Goal: Transaction & Acquisition: Obtain resource

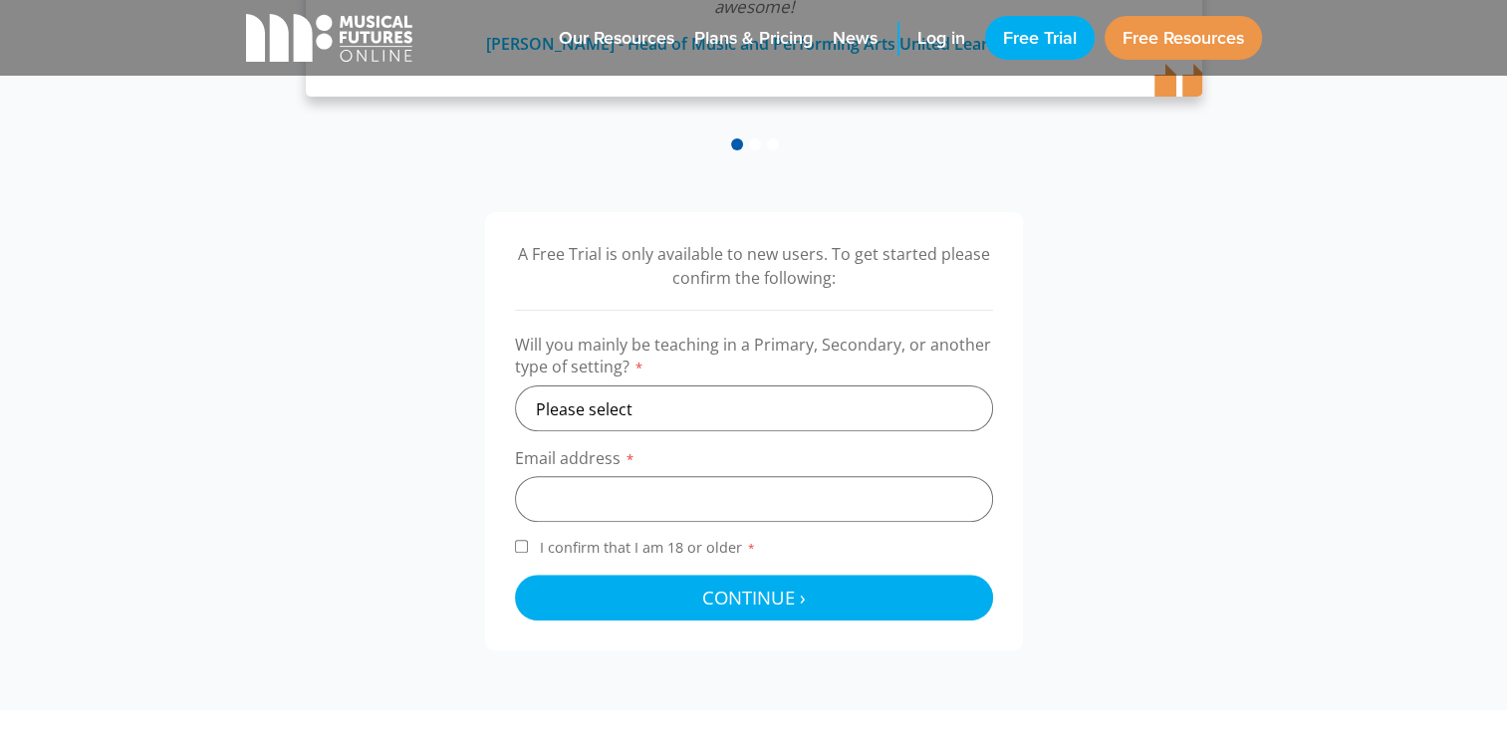
scroll to position [598, 0]
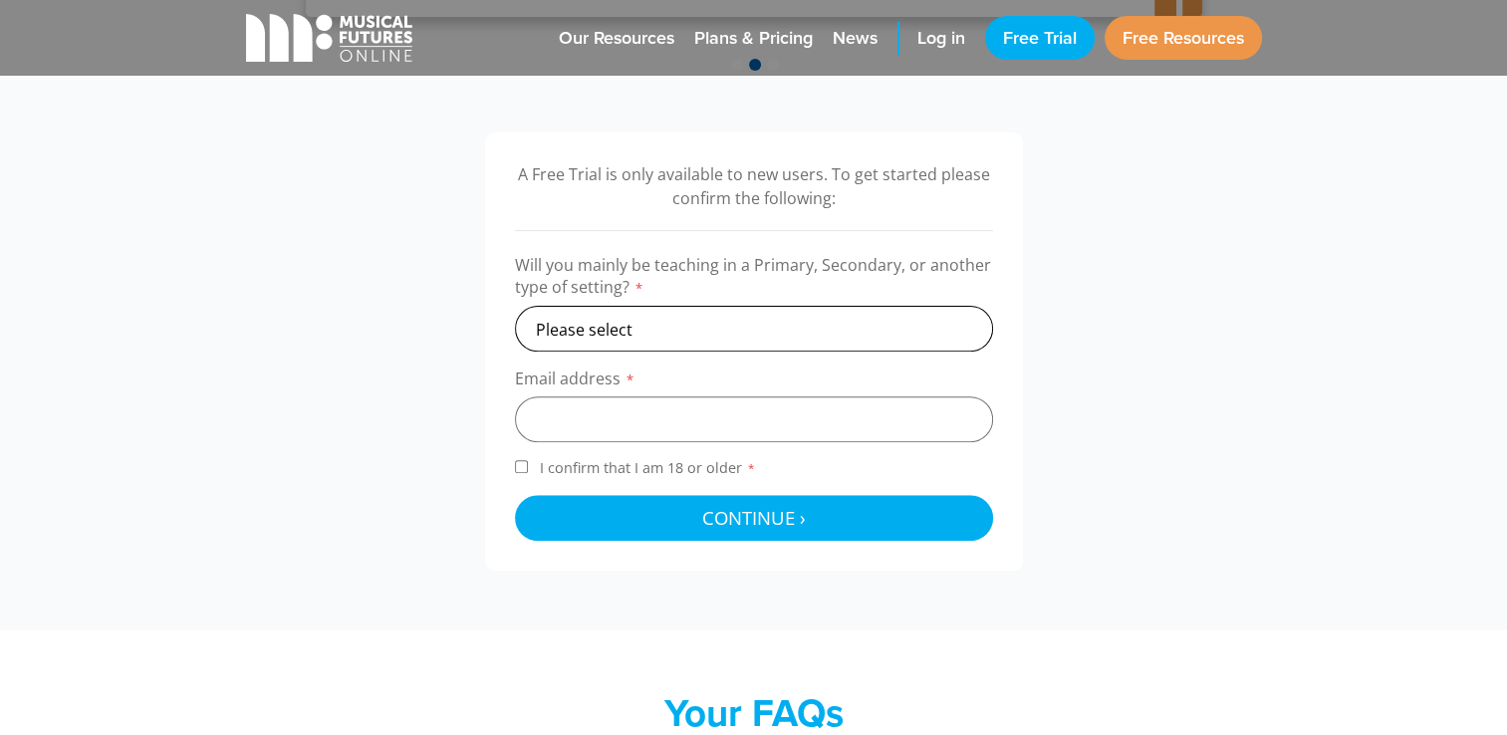
click at [890, 320] on select "Please select Primary Secondary Other" at bounding box center [754, 329] width 478 height 46
select select "secondary"
click at [515, 306] on select "Please select Primary Secondary Other" at bounding box center [754, 329] width 478 height 46
click at [805, 436] on input "email" at bounding box center [754, 419] width 478 height 46
type input "emmagray5000@gmail.com"
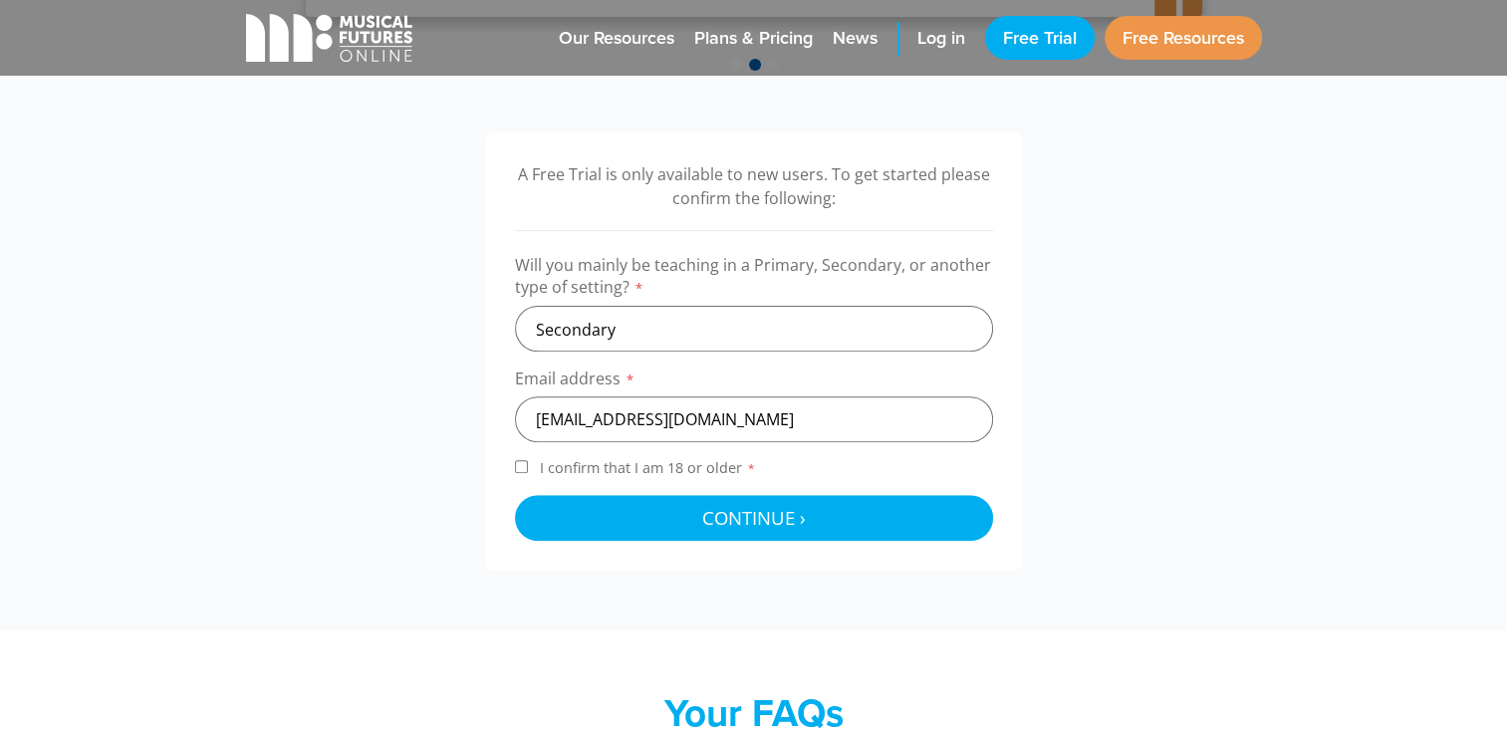
click at [518, 469] on input "I confirm that I am 18 or older *" at bounding box center [521, 466] width 13 height 13
checkbox input "true"
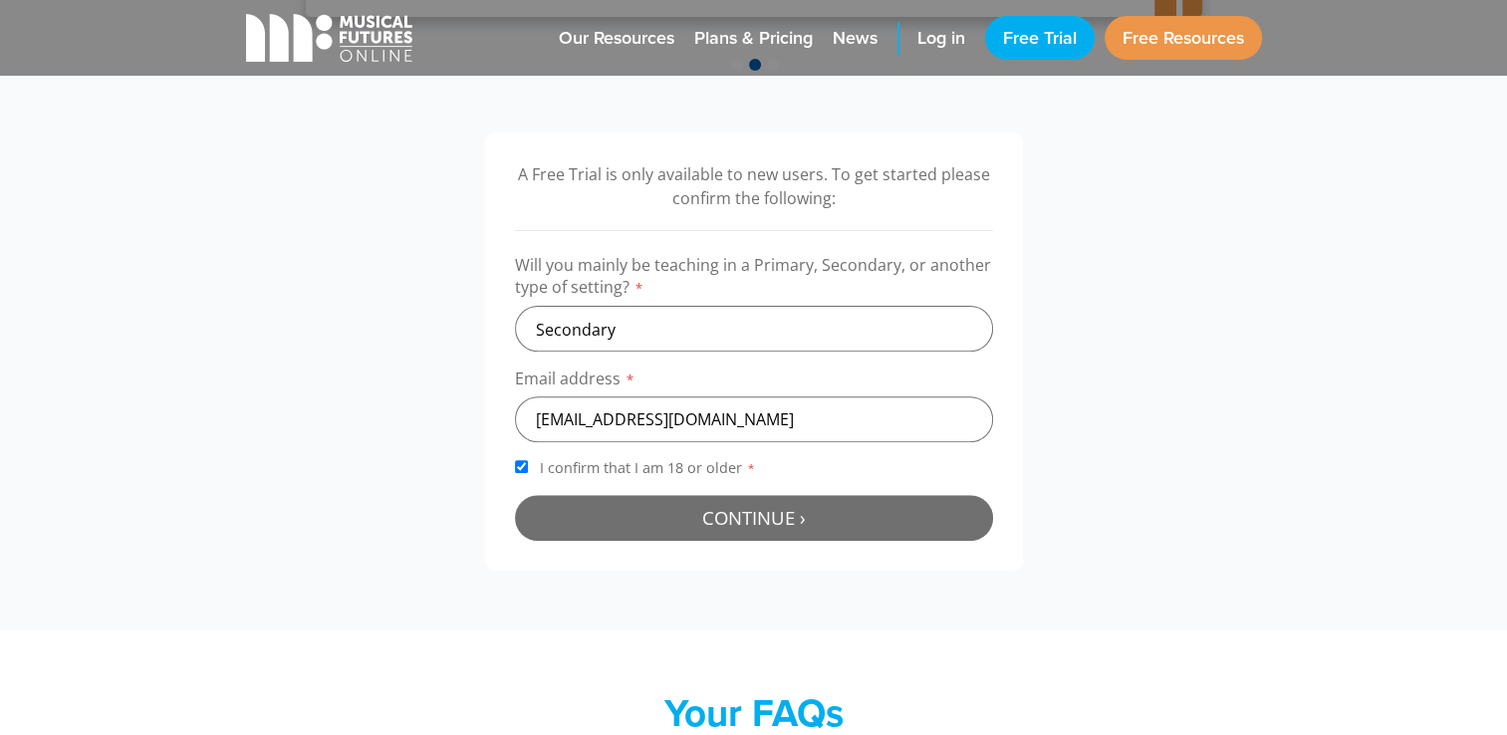
click at [561, 506] on button "Continue › Checking your details..." at bounding box center [754, 518] width 478 height 46
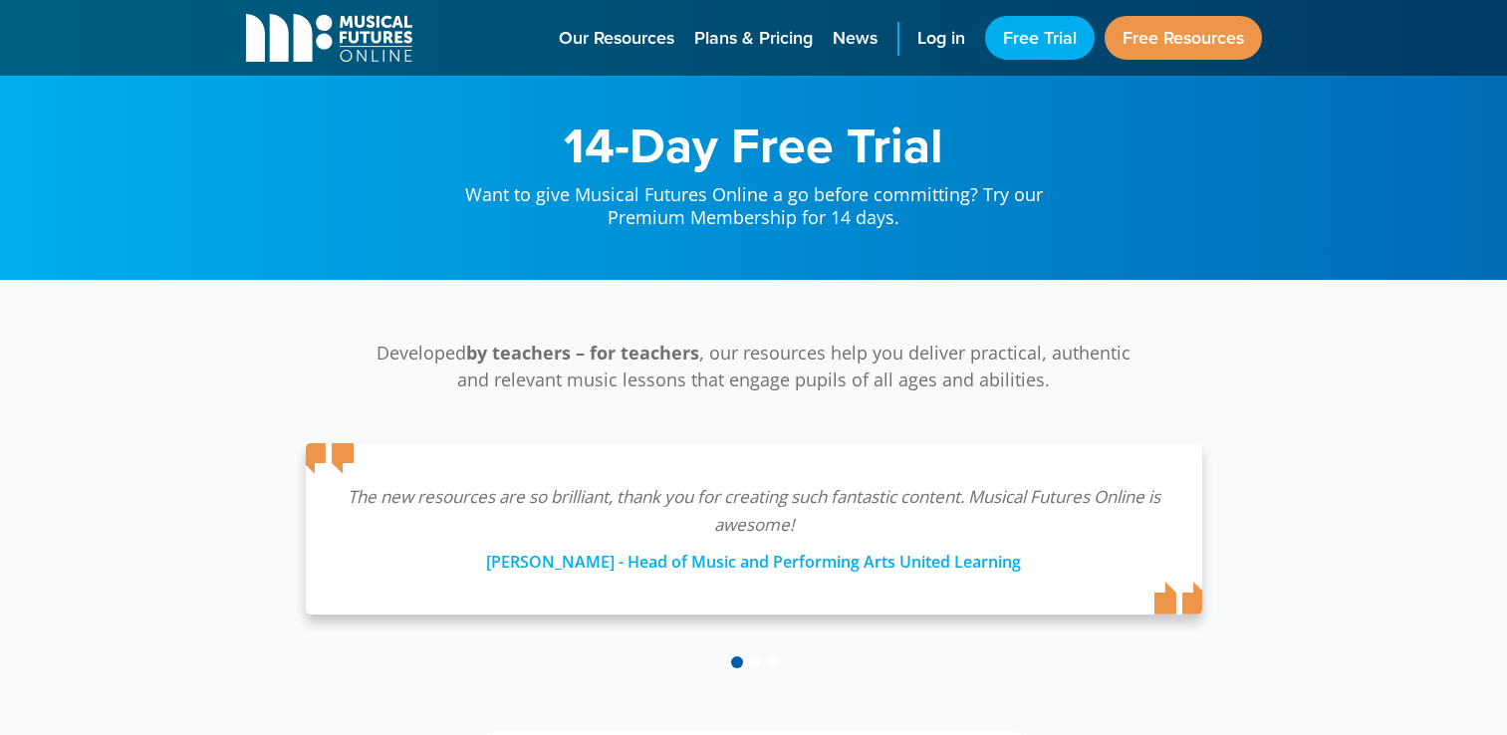
scroll to position [650, 0]
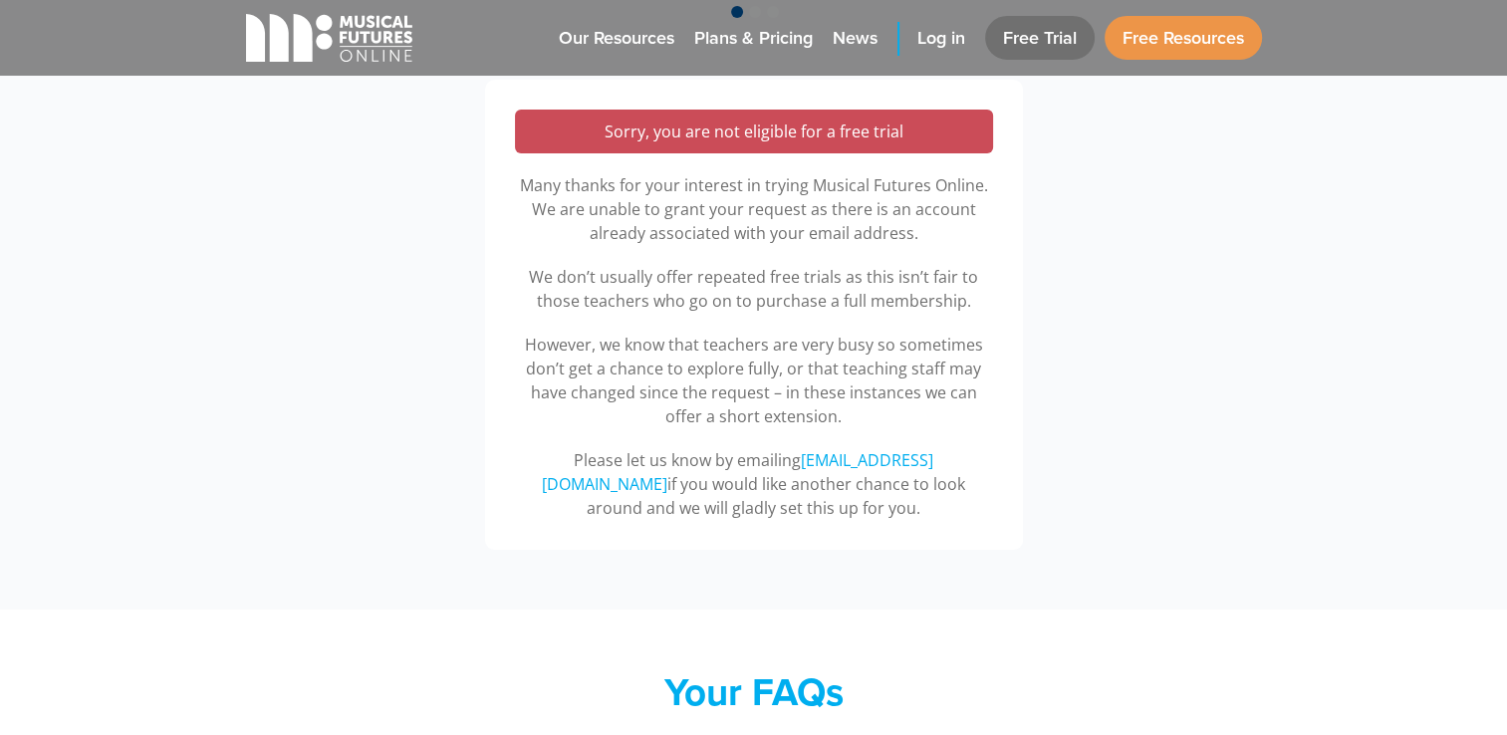
click at [1043, 46] on link "Free Trial" at bounding box center [1040, 38] width 110 height 44
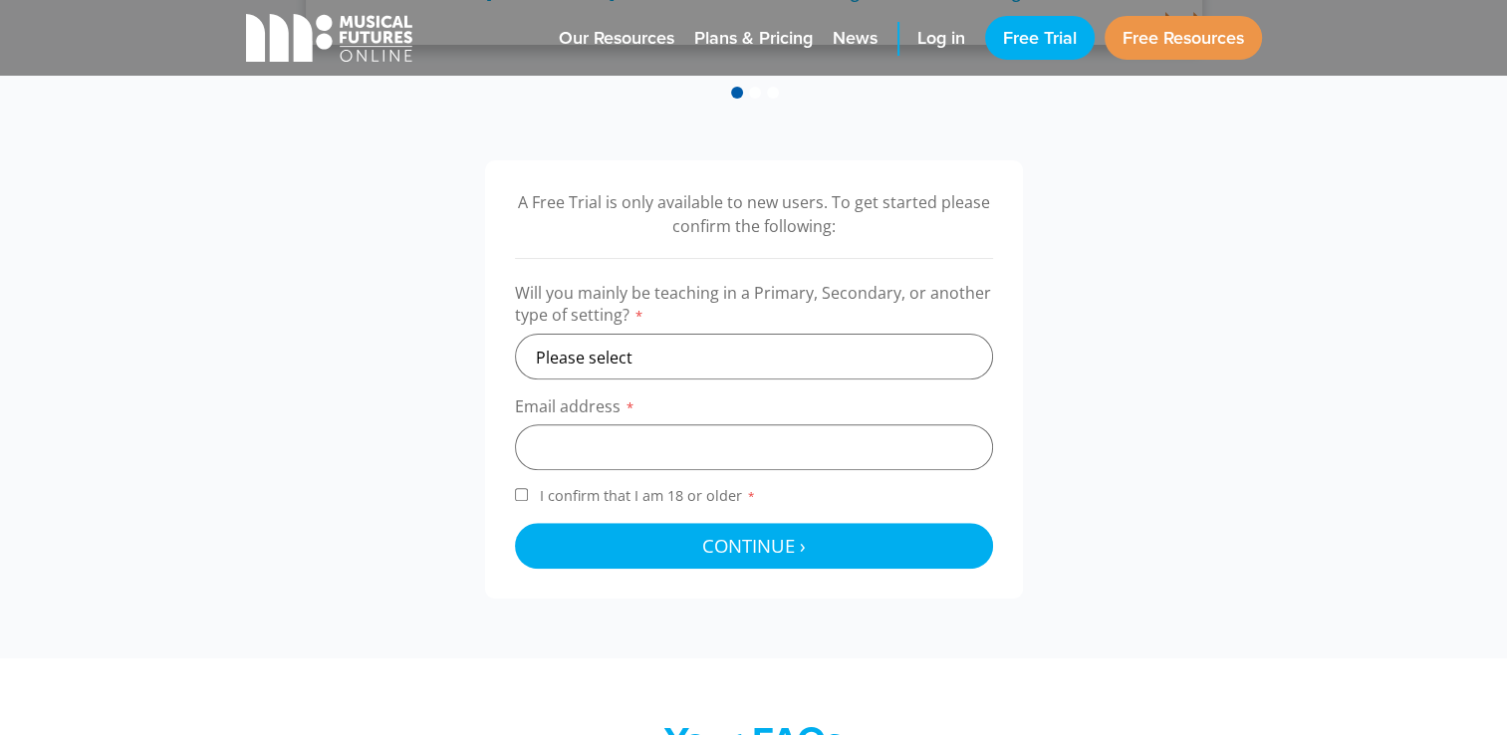
scroll to position [592, 0]
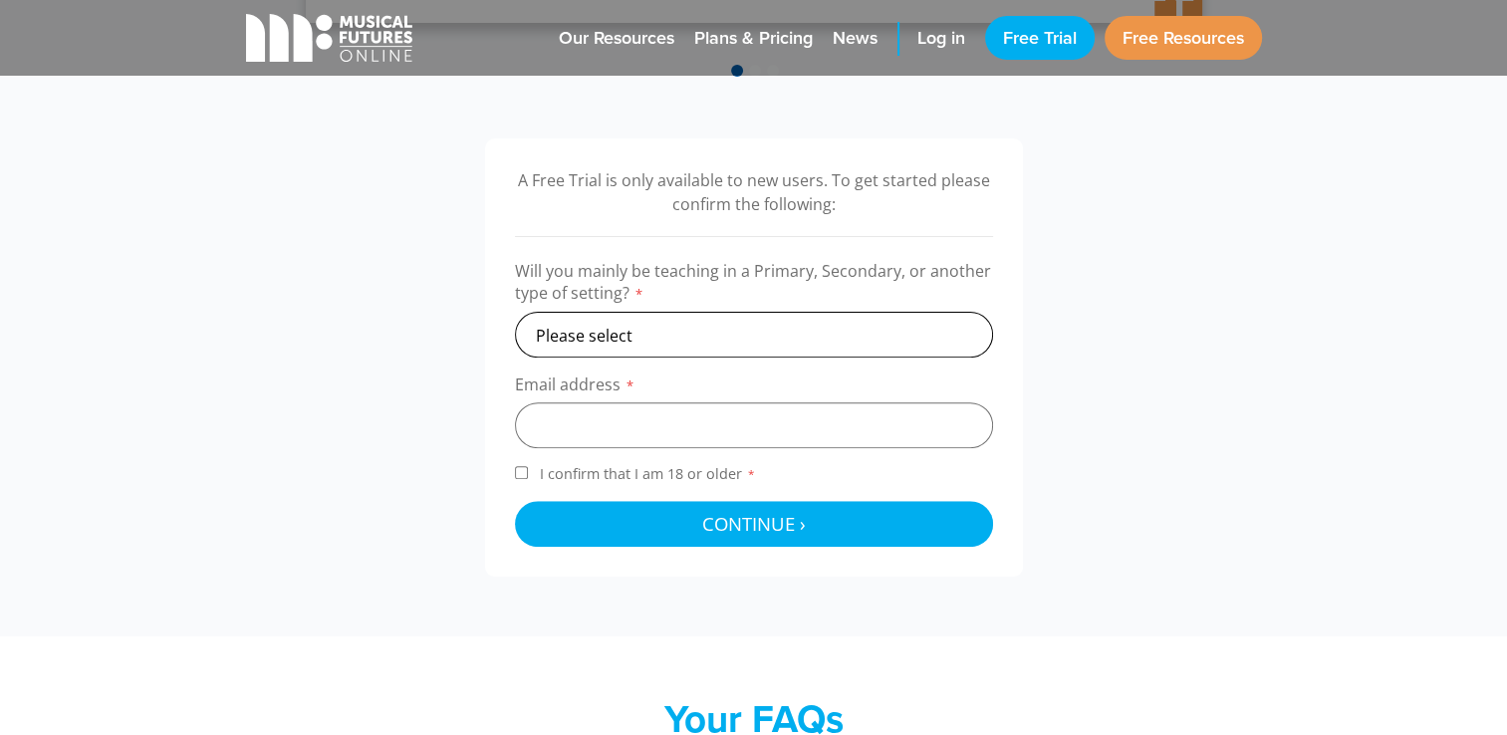
click at [956, 345] on select "Please select Primary Secondary Other" at bounding box center [754, 335] width 478 height 46
select select "secondary"
click at [515, 312] on select "Please select Primary Secondary Other" at bounding box center [754, 335] width 478 height 46
click at [905, 424] on input "email" at bounding box center [754, 425] width 478 height 46
type input "memawade@yahoo.co.uk"
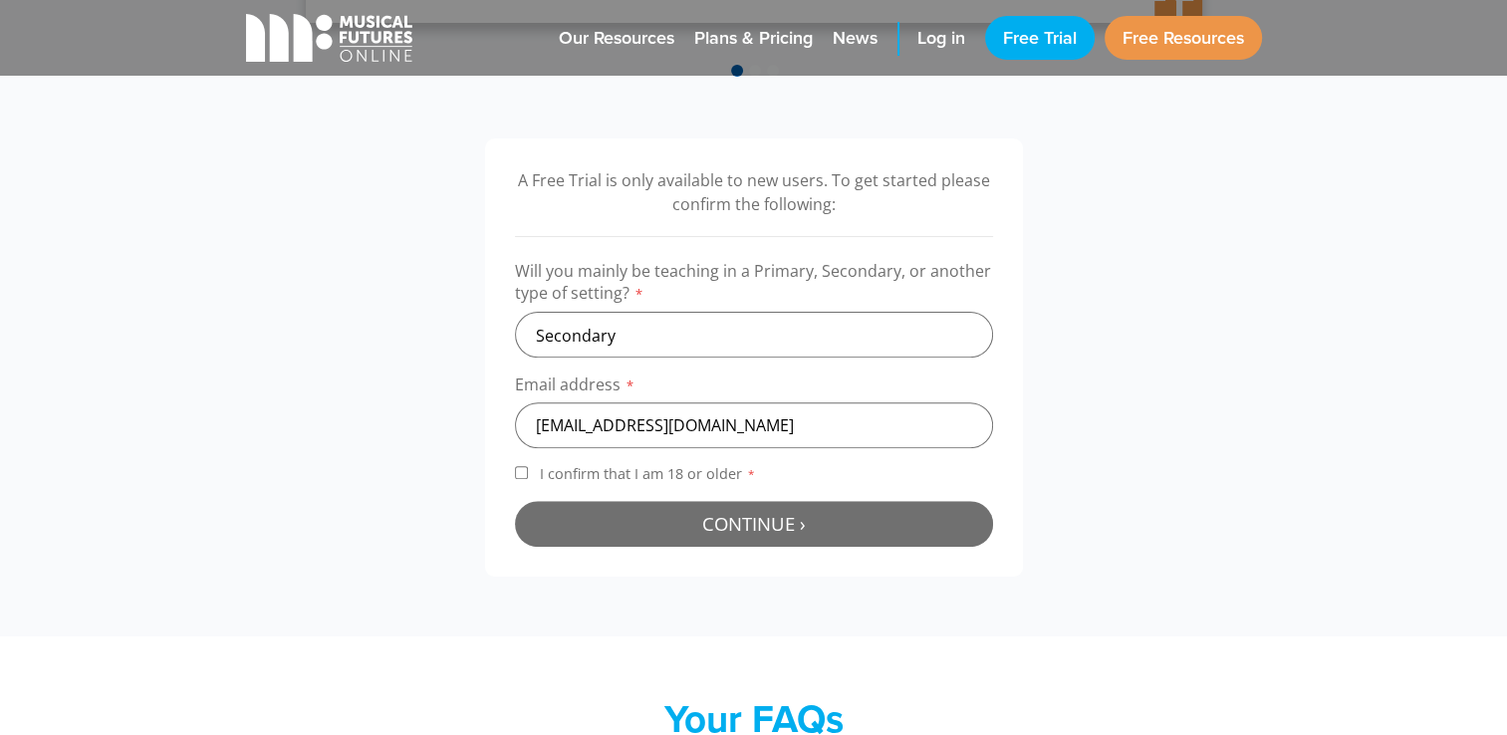
click at [821, 528] on button "Continue › Checking your details..." at bounding box center [754, 524] width 478 height 46
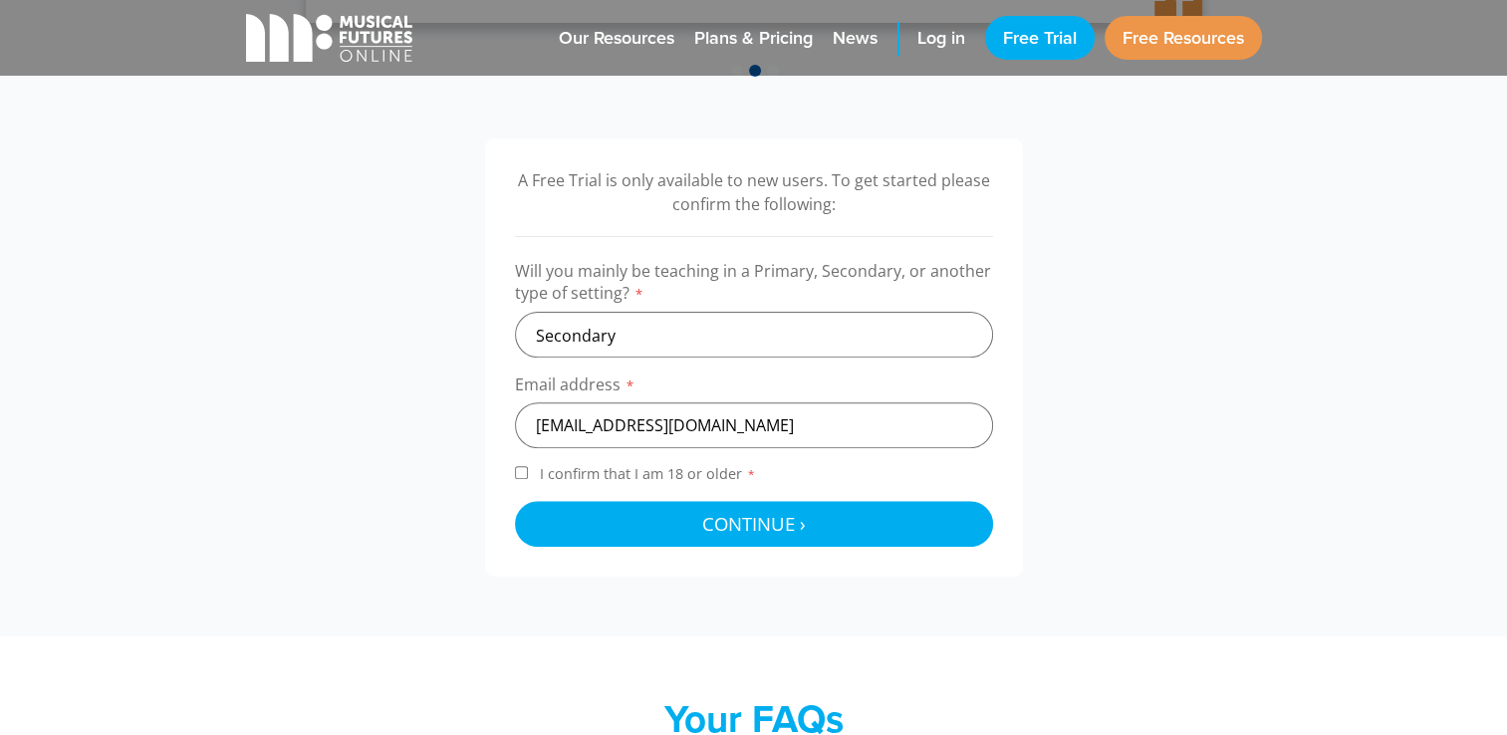
click at [526, 474] on input "I confirm that I am 18 or older *" at bounding box center [521, 472] width 13 height 13
checkbox input "true"
click at [663, 551] on div "A Free Trial is only available to new users. To get started please confirm the …" at bounding box center [754, 357] width 538 height 438
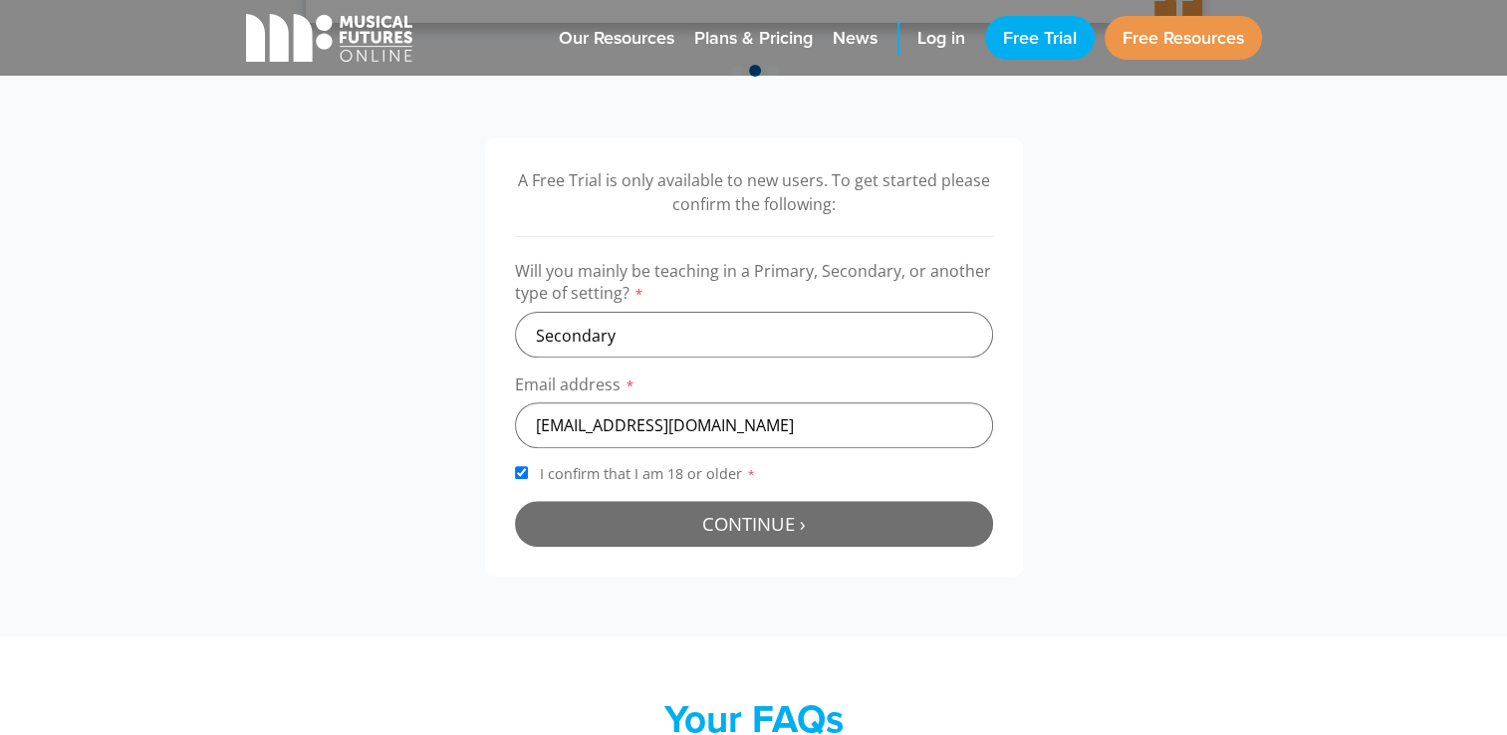
click at [663, 525] on button "Continue › Checking your details..." at bounding box center [754, 524] width 478 height 46
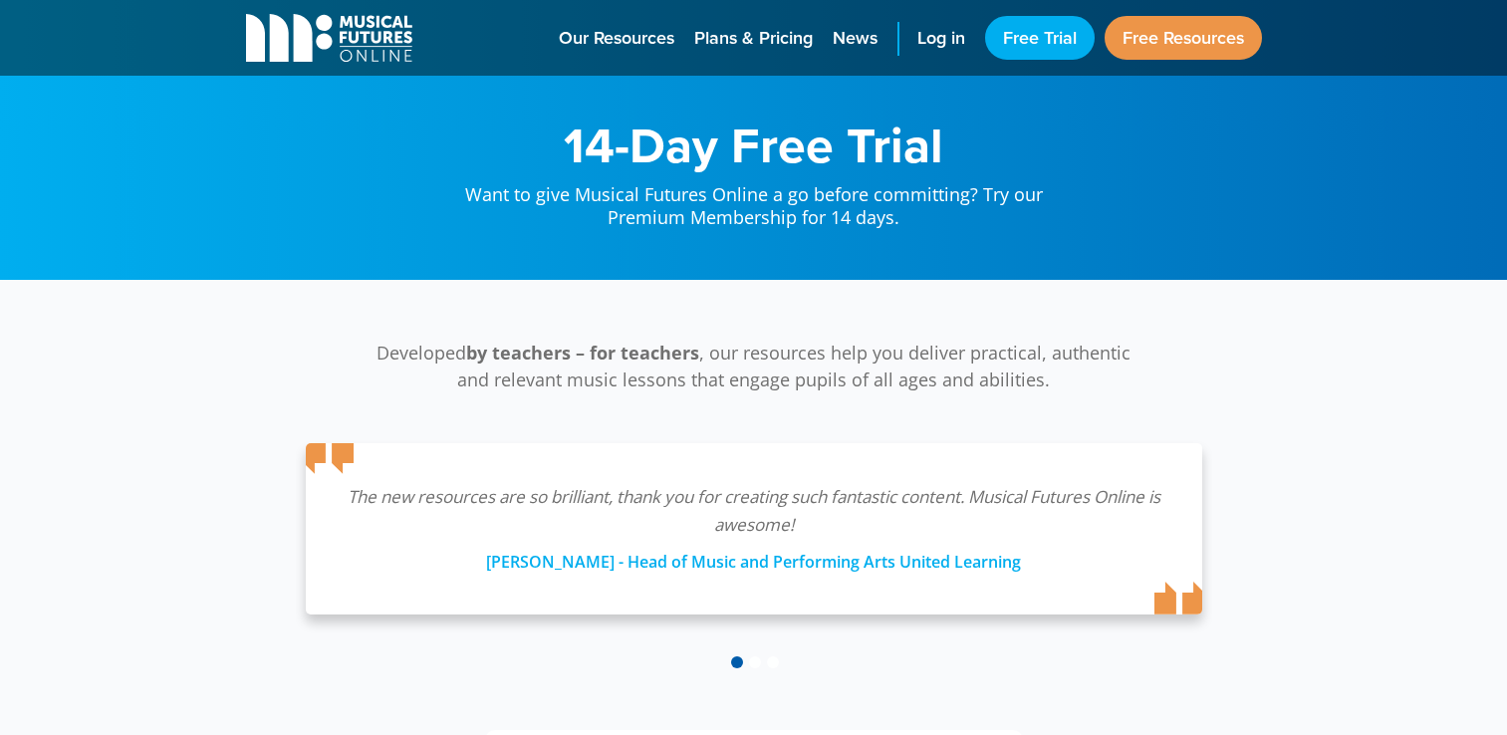
scroll to position [650, 0]
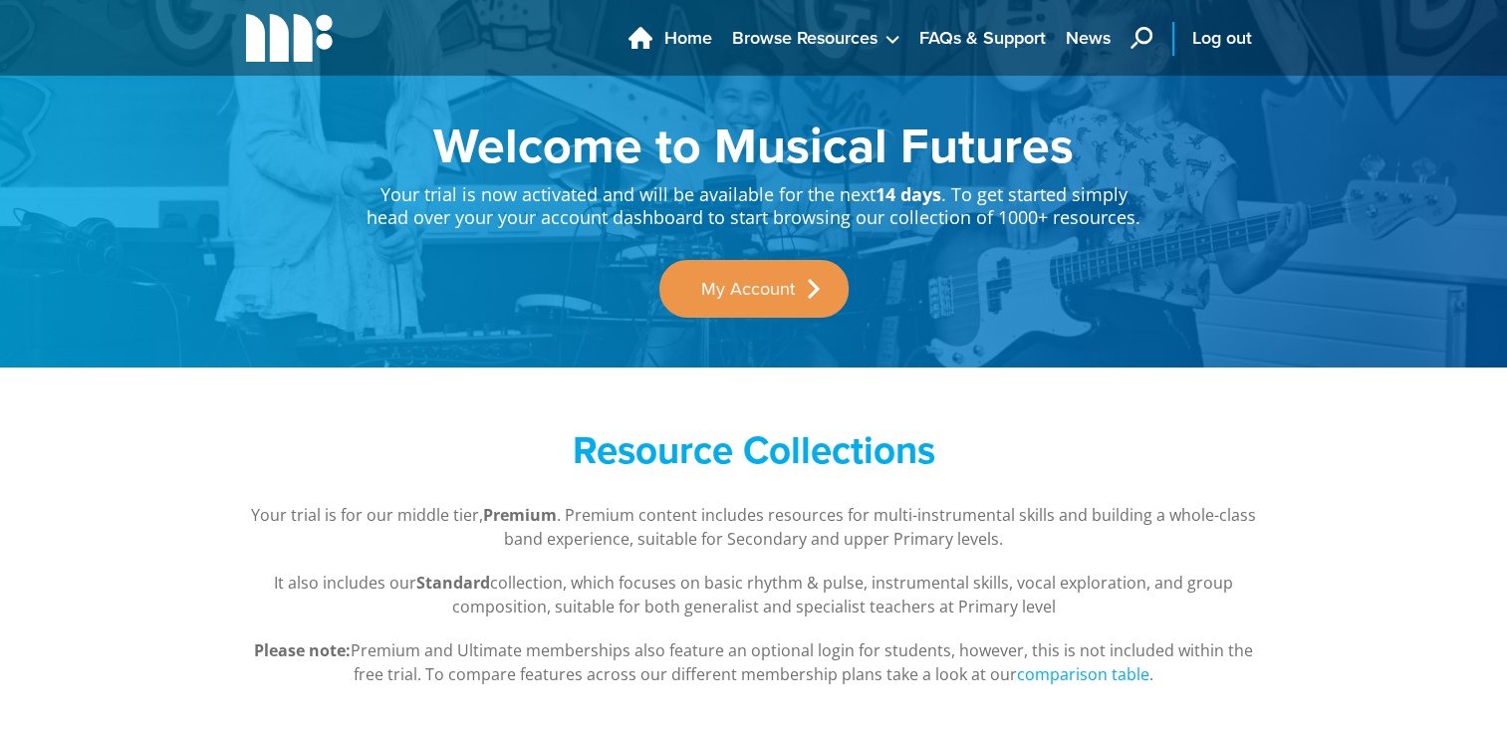
click at [1136, 37] on icon "main navigation" at bounding box center [1141, 38] width 22 height 22
